Goal: Obtain resource: Download file/media

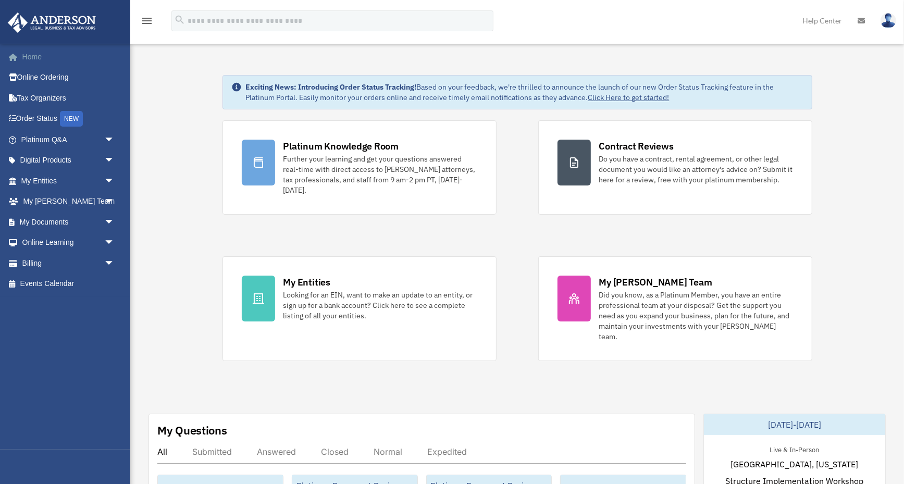
click at [34, 57] on link "Home" at bounding box center [68, 56] width 123 height 21
click at [112, 174] on span "arrow_drop_down" at bounding box center [114, 180] width 21 height 21
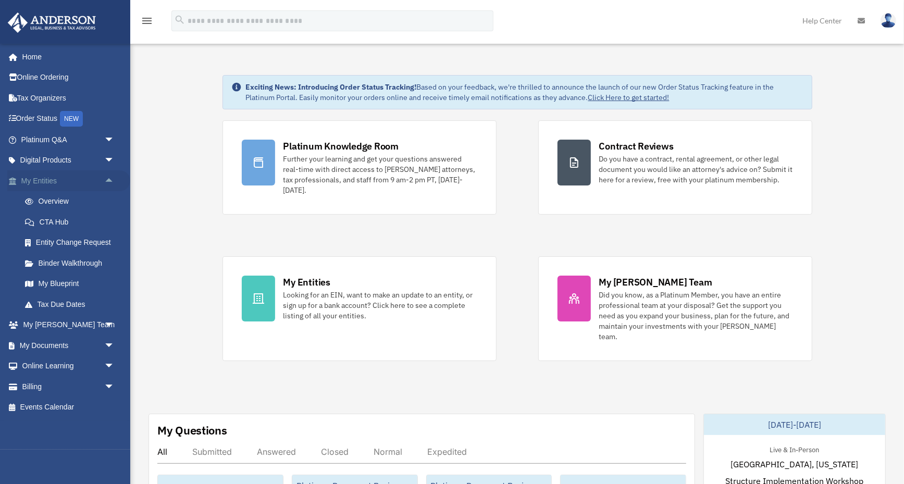
click at [55, 176] on link "My Entities arrow_drop_up" at bounding box center [68, 180] width 123 height 21
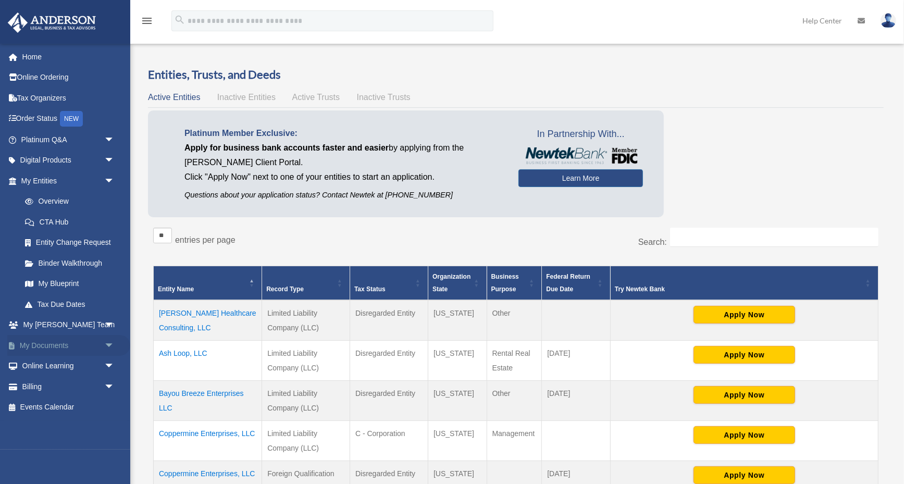
click at [109, 335] on span "arrow_drop_down" at bounding box center [114, 345] width 21 height 21
click at [36, 357] on link "Box" at bounding box center [73, 366] width 116 height 21
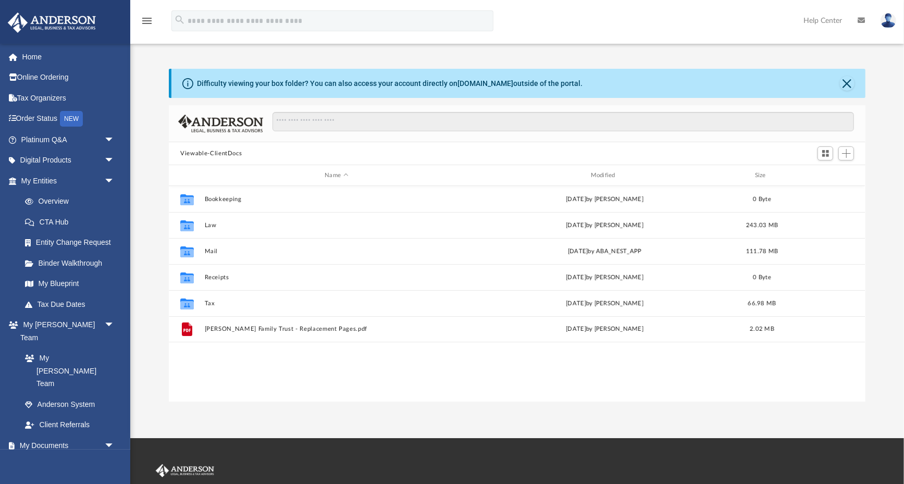
scroll to position [237, 697]
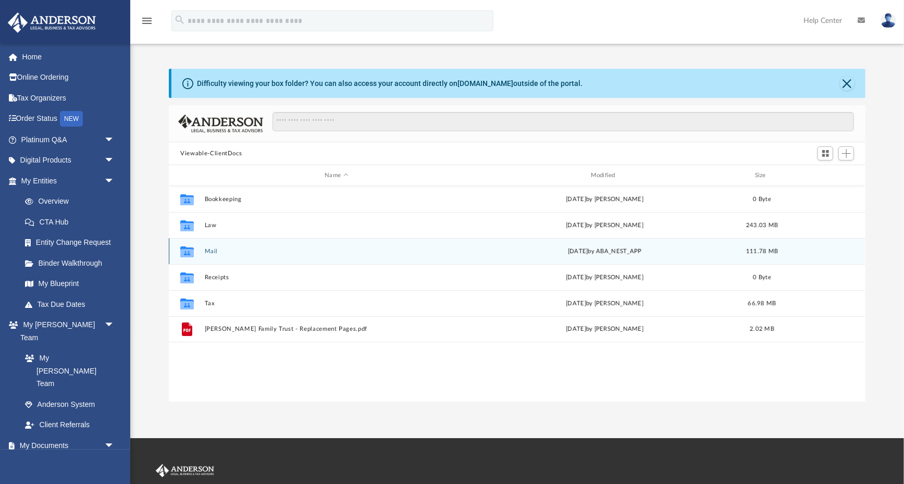
click at [206, 249] on button "Mail" at bounding box center [337, 251] width 264 height 7
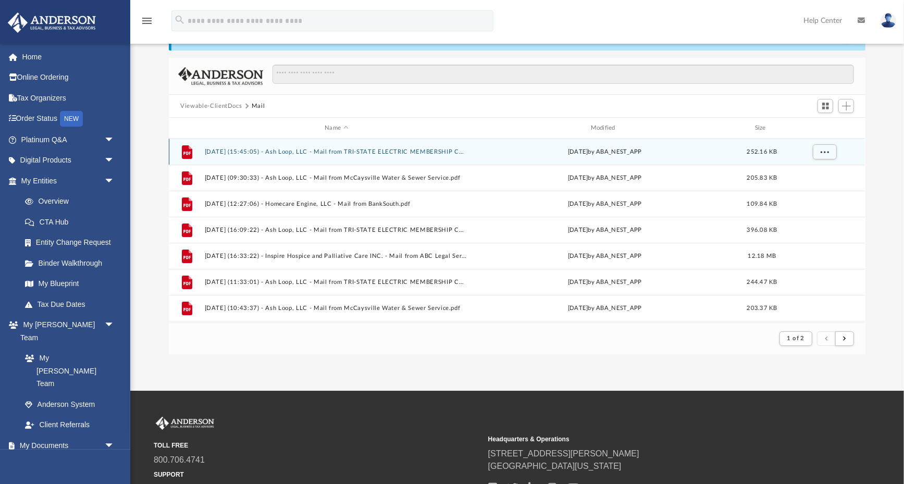
scroll to position [49, 0]
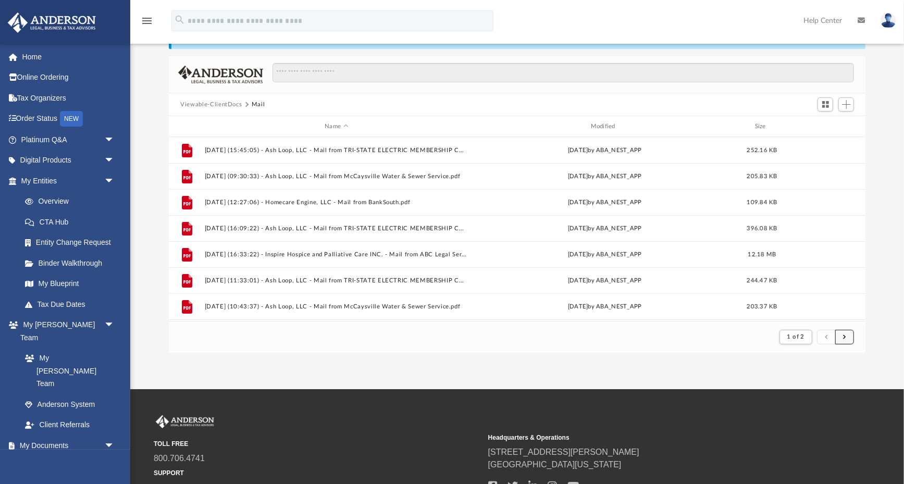
click at [845, 336] on span "submit" at bounding box center [844, 337] width 3 height 6
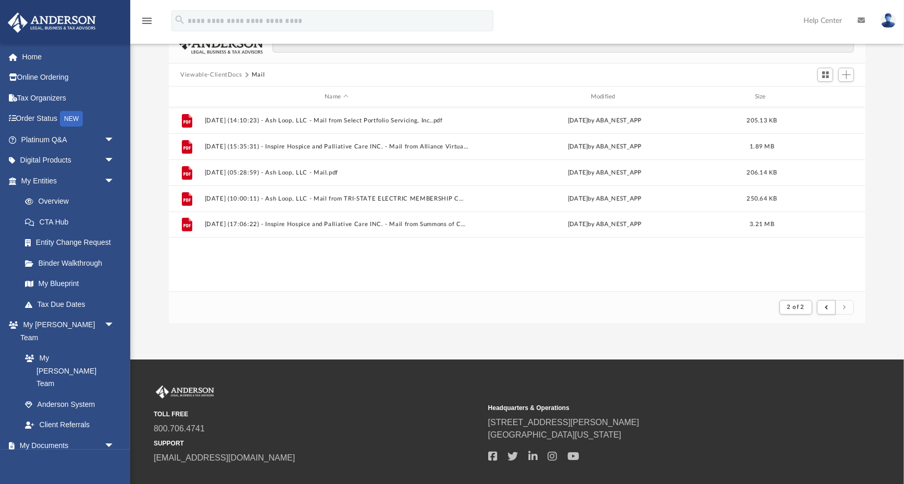
scroll to position [82, 0]
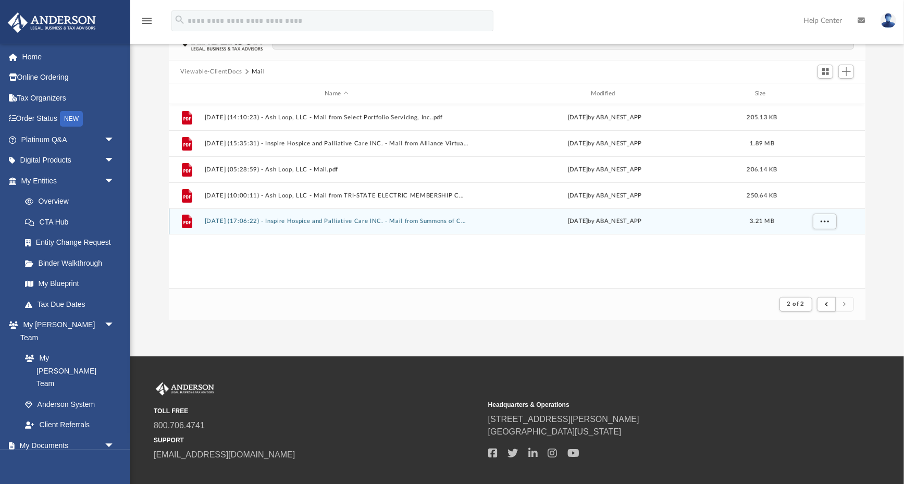
click at [338, 219] on button "2025.08.28 (17:06:22) - Inspire Hospice and Palliative Care INC. - Mail from Su…" at bounding box center [337, 221] width 264 height 7
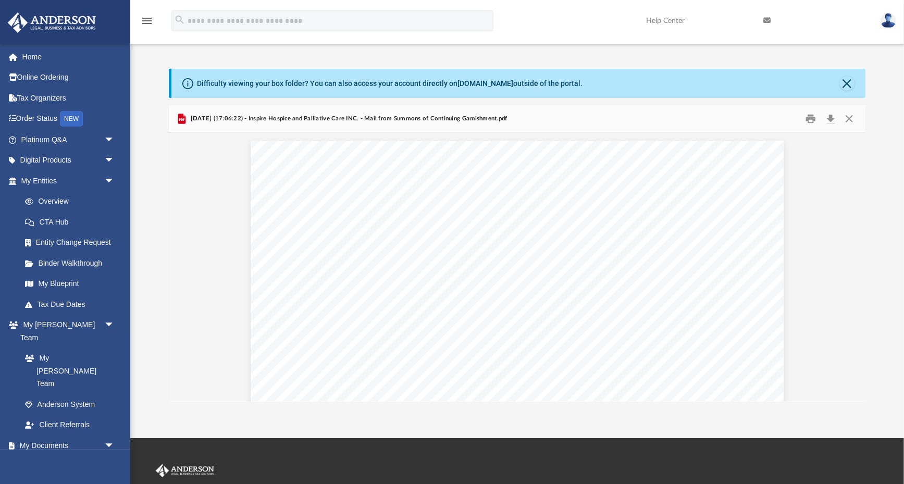
scroll to position [0, 0]
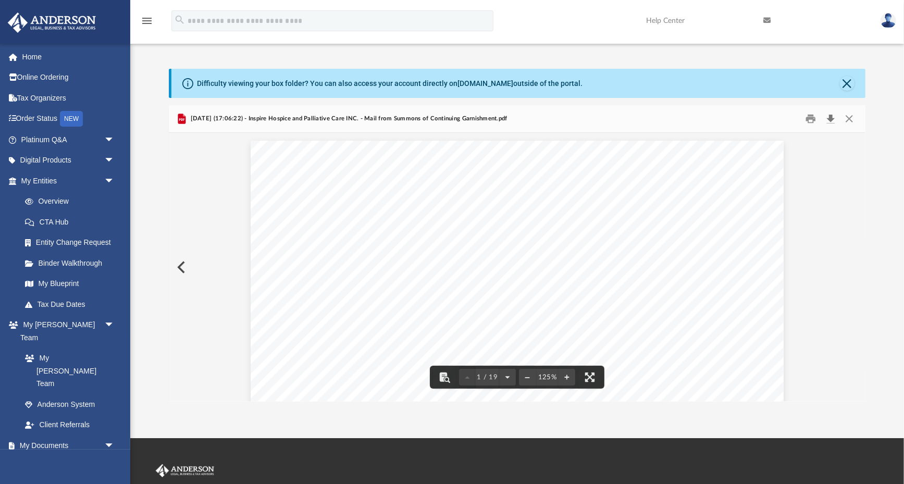
click at [833, 114] on button "Download" at bounding box center [830, 119] width 19 height 16
